Goal: Task Accomplishment & Management: Manage account settings

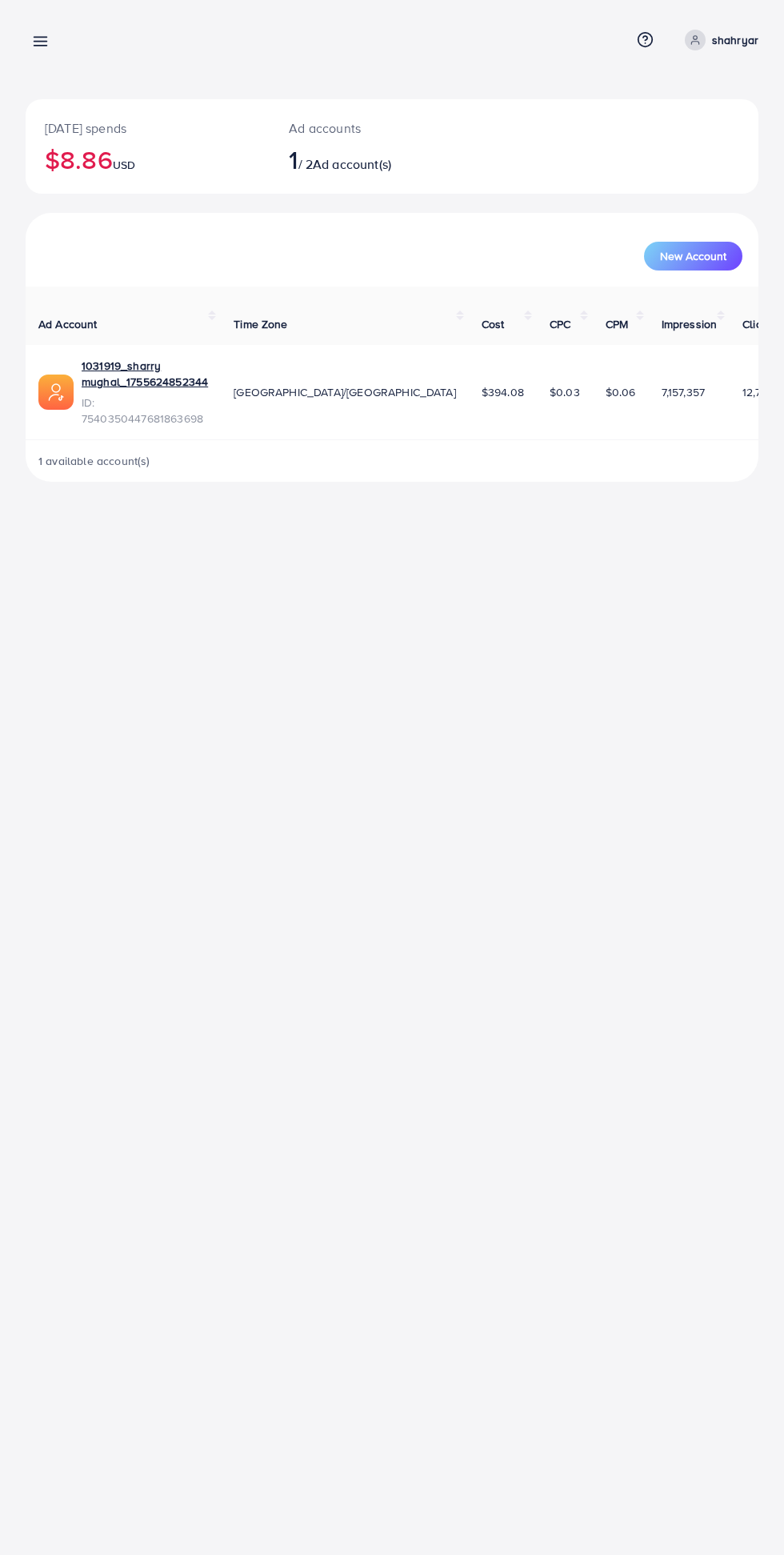
click at [40, 46] on line at bounding box center [41, 46] width 13 height 0
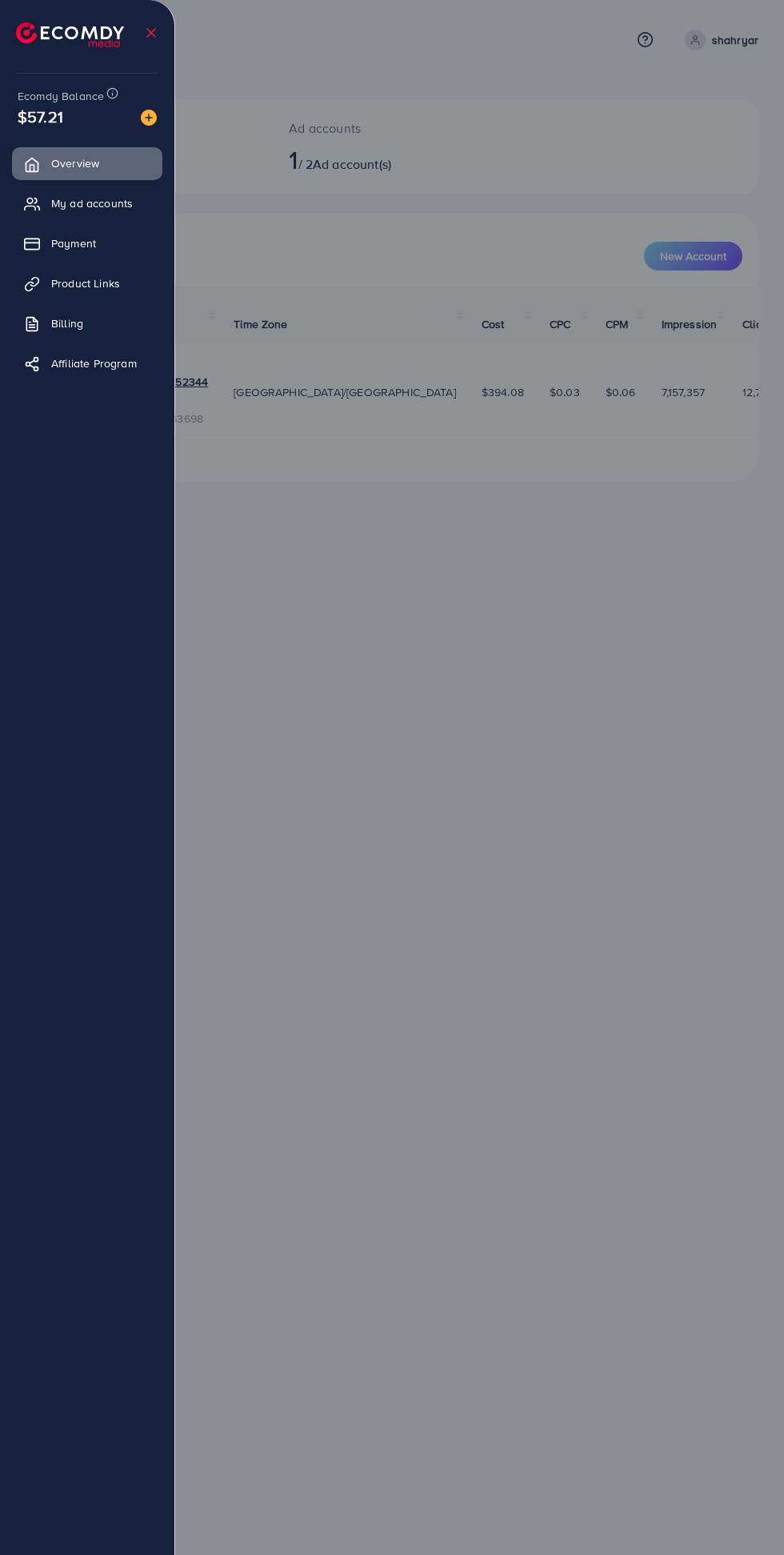
click at [118, 244] on link "Payment" at bounding box center [87, 243] width 150 height 32
